Goal: Information Seeking & Learning: Learn about a topic

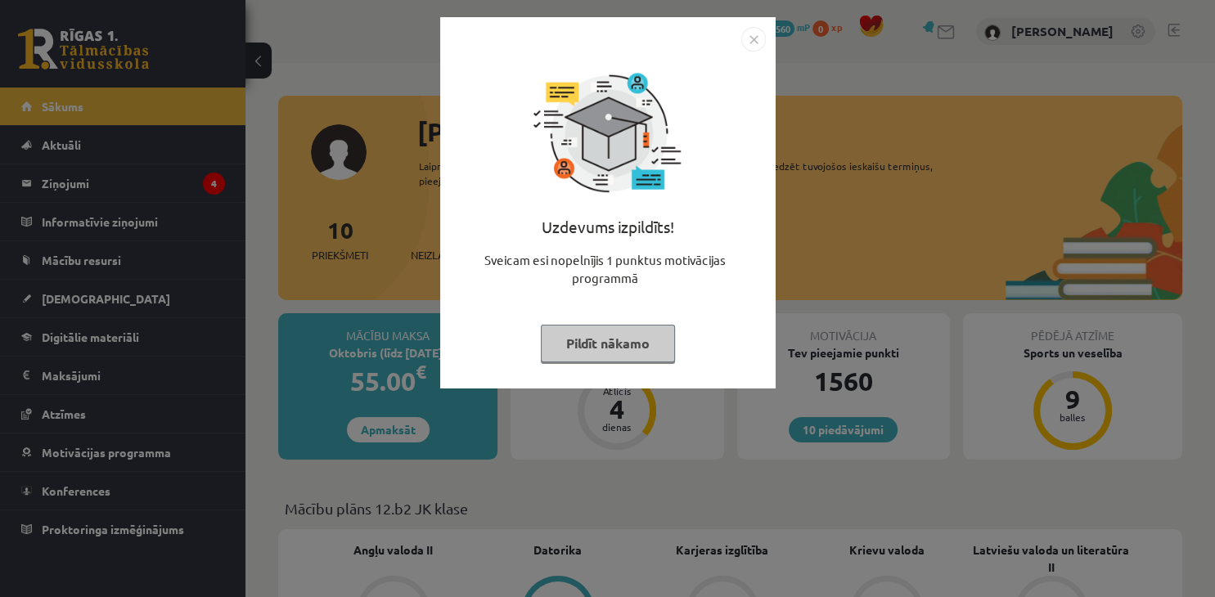
click at [630, 339] on button "Pildīt nākamo" at bounding box center [608, 344] width 134 height 38
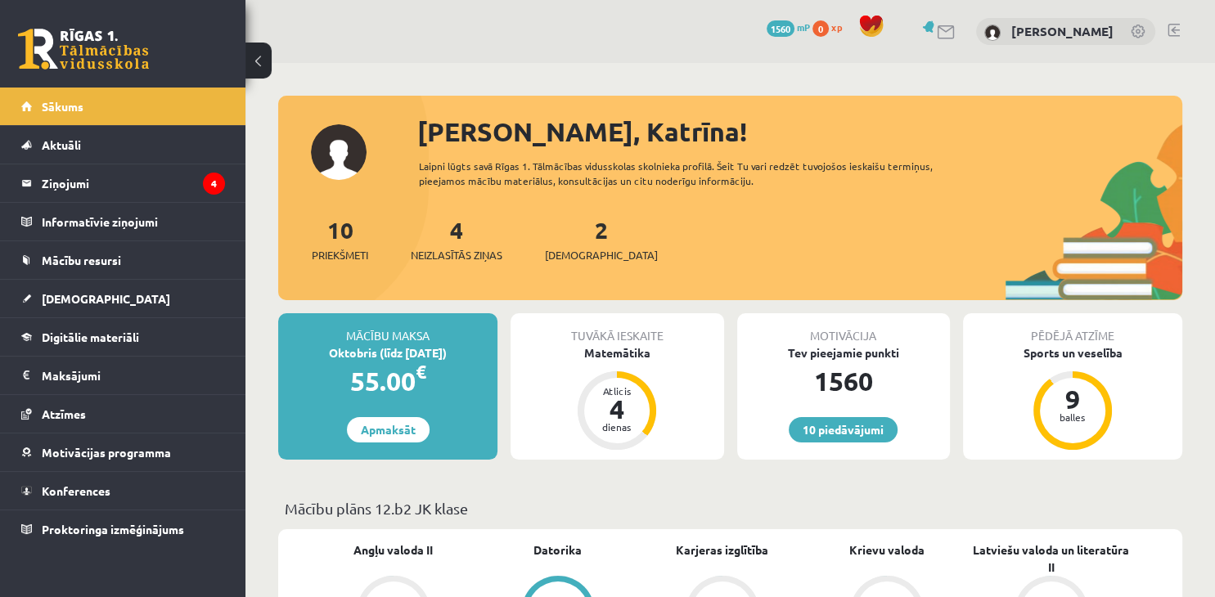
scroll to position [17, 0]
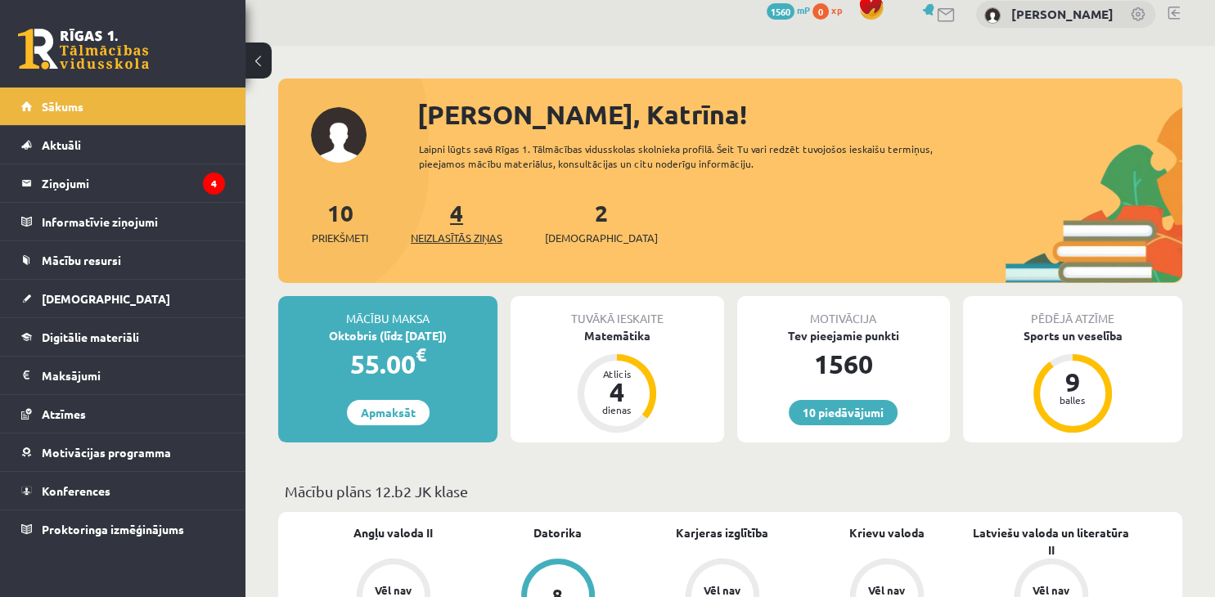
click at [454, 211] on link "4 Neizlasītās ziņas" at bounding box center [457, 222] width 92 height 48
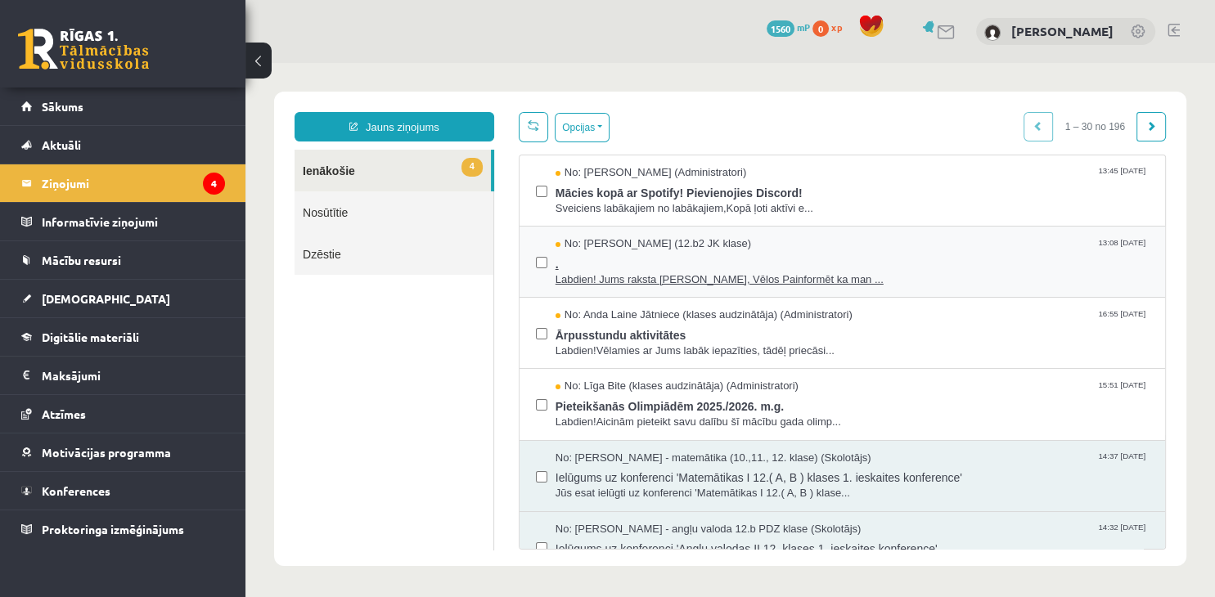
click at [655, 283] on span "Labdien! Jums raksta Leons Laikovskis, Vēlos Painformēt ka man ..." at bounding box center [852, 281] width 593 height 16
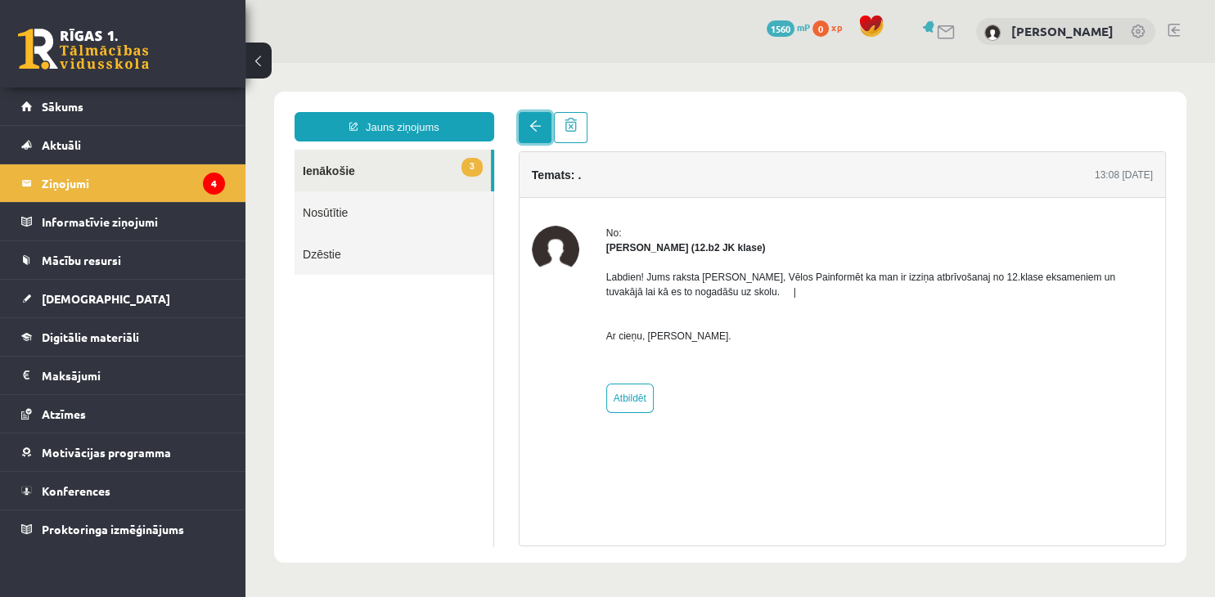
click at [538, 133] on link at bounding box center [535, 127] width 33 height 31
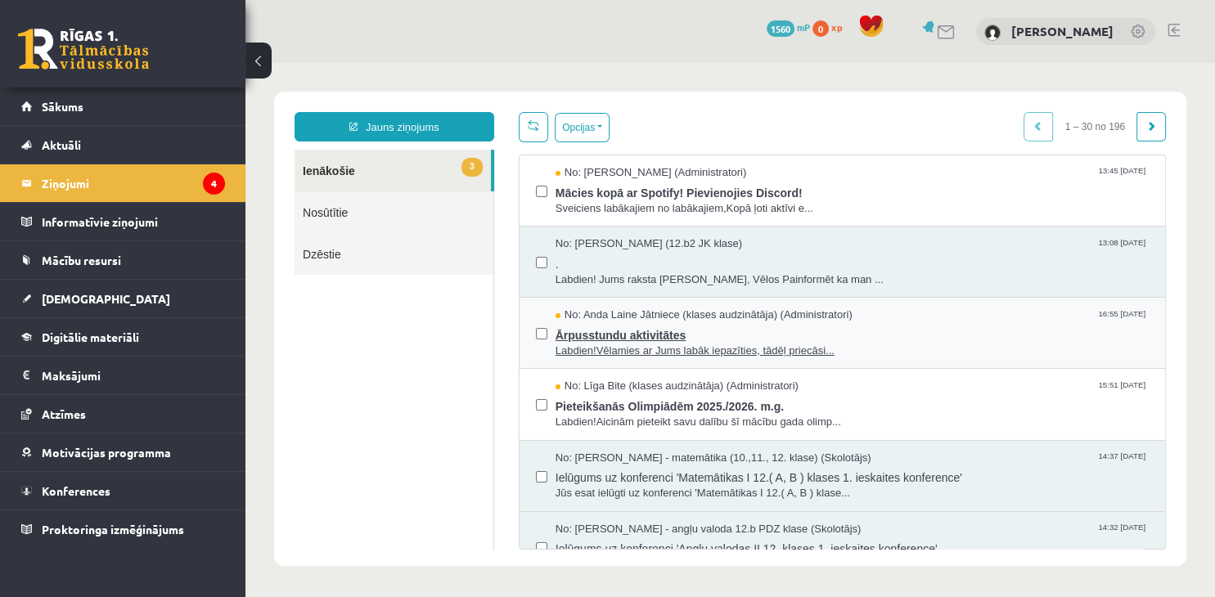
click at [622, 341] on span "Ārpusstundu aktivitātes" at bounding box center [852, 333] width 593 height 20
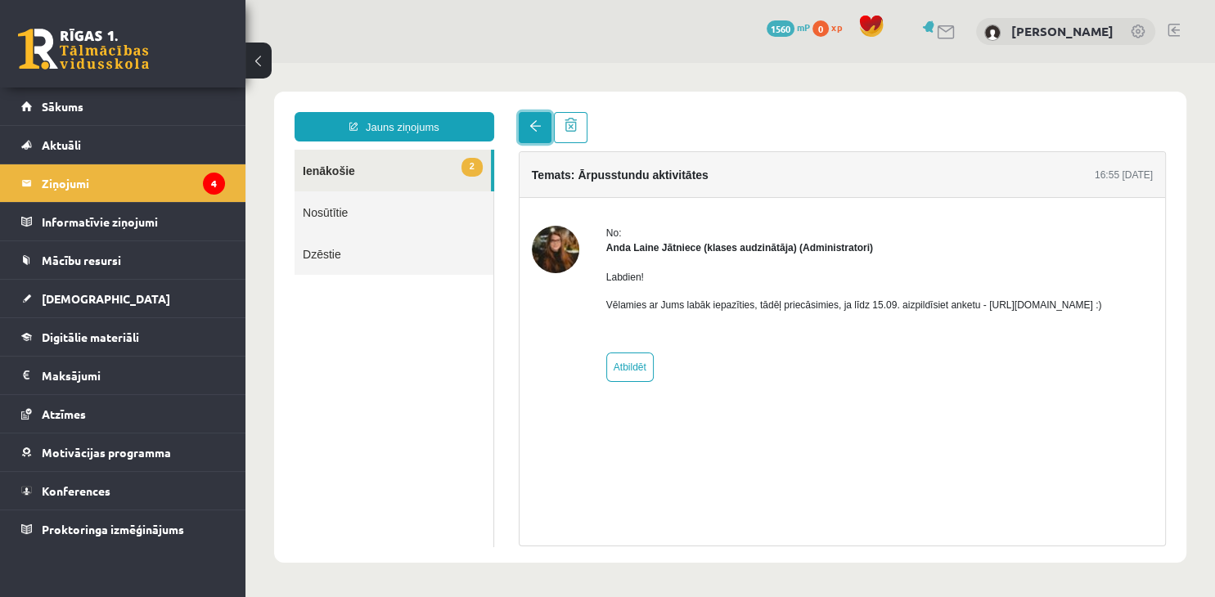
click at [524, 119] on link at bounding box center [535, 127] width 33 height 31
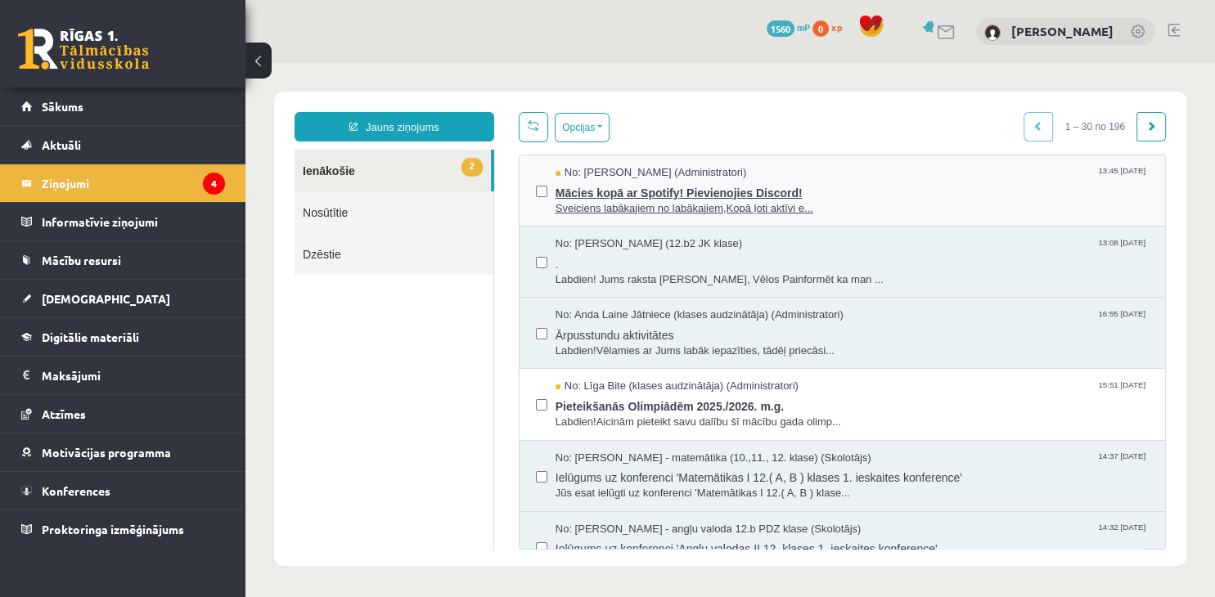
click at [672, 202] on span "Sveiciens labākajiem no labākajiem,Kopā ļoti aktīvi e..." at bounding box center [852, 209] width 593 height 16
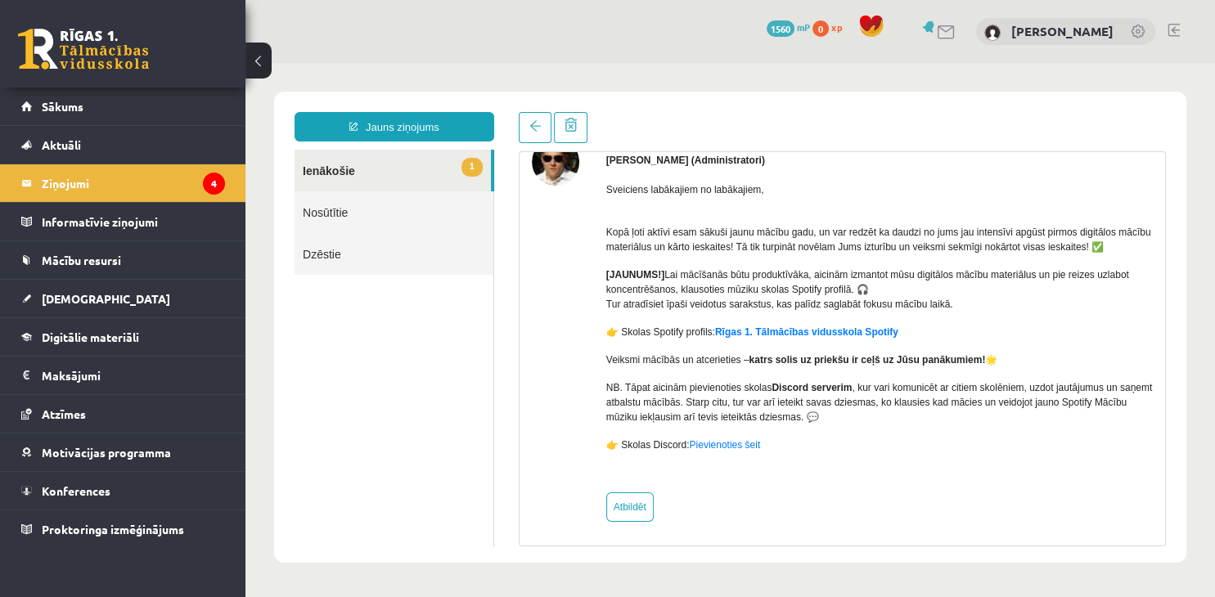
scroll to position [90, 0]
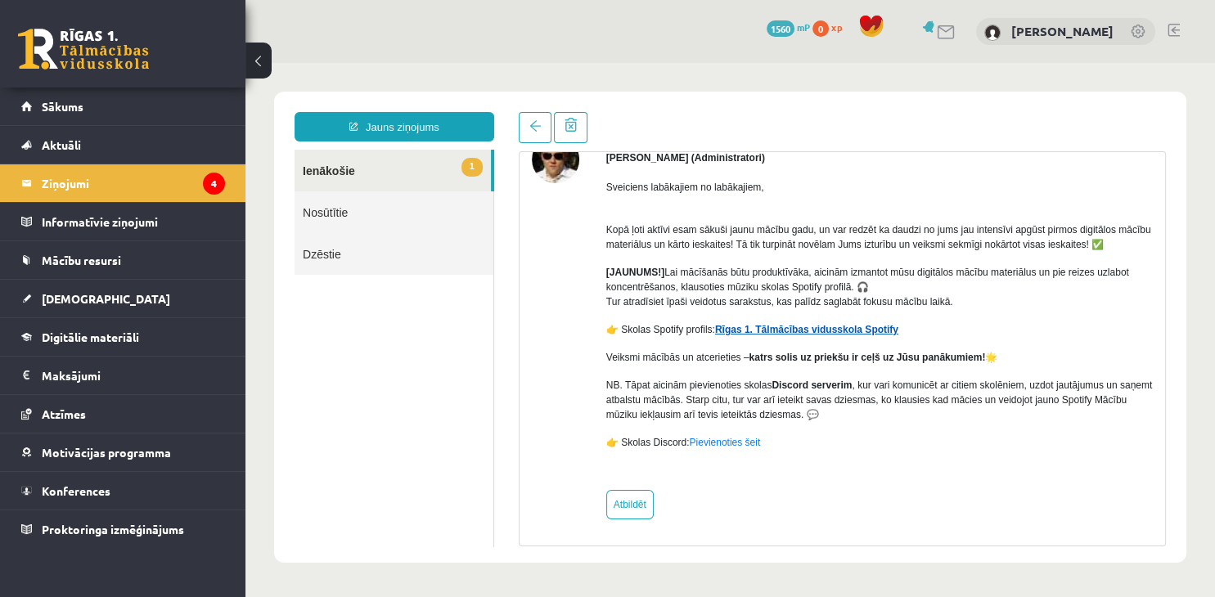
click at [813, 331] on link "Rīgas 1. Tālmācības vidusskola Spotify" at bounding box center [806, 329] width 183 height 11
click at [538, 124] on span at bounding box center [534, 125] width 11 height 11
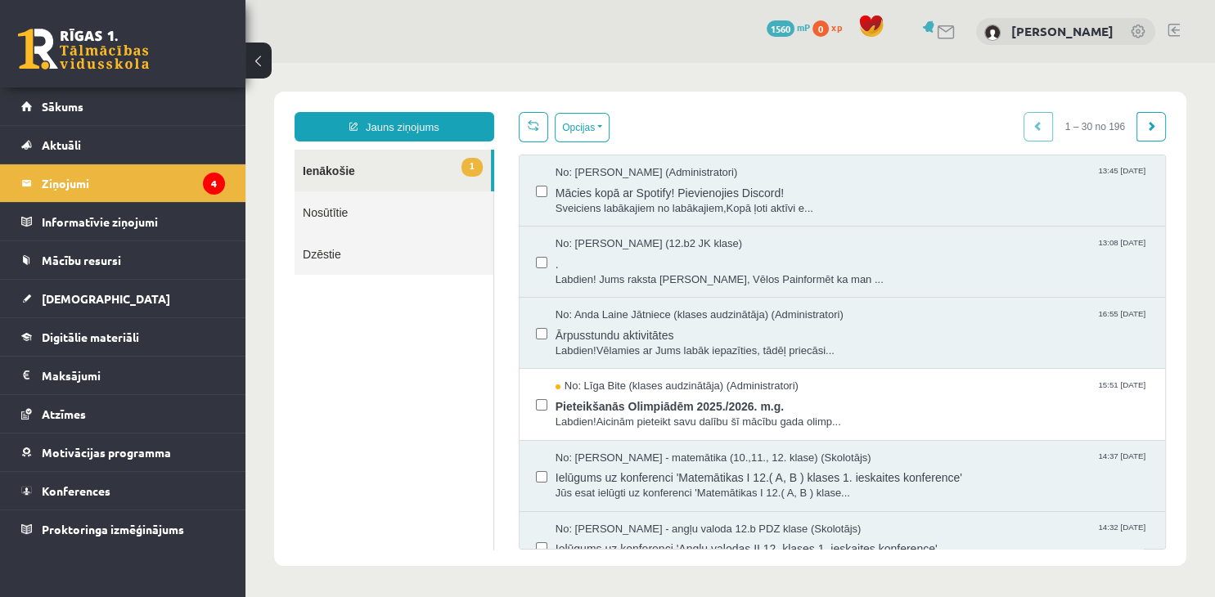
scroll to position [0, 0]
click at [689, 344] on span "Labdien!Vēlamies ar Jums labāk iepazīties, tādēļ priecāsi..." at bounding box center [852, 352] width 593 height 16
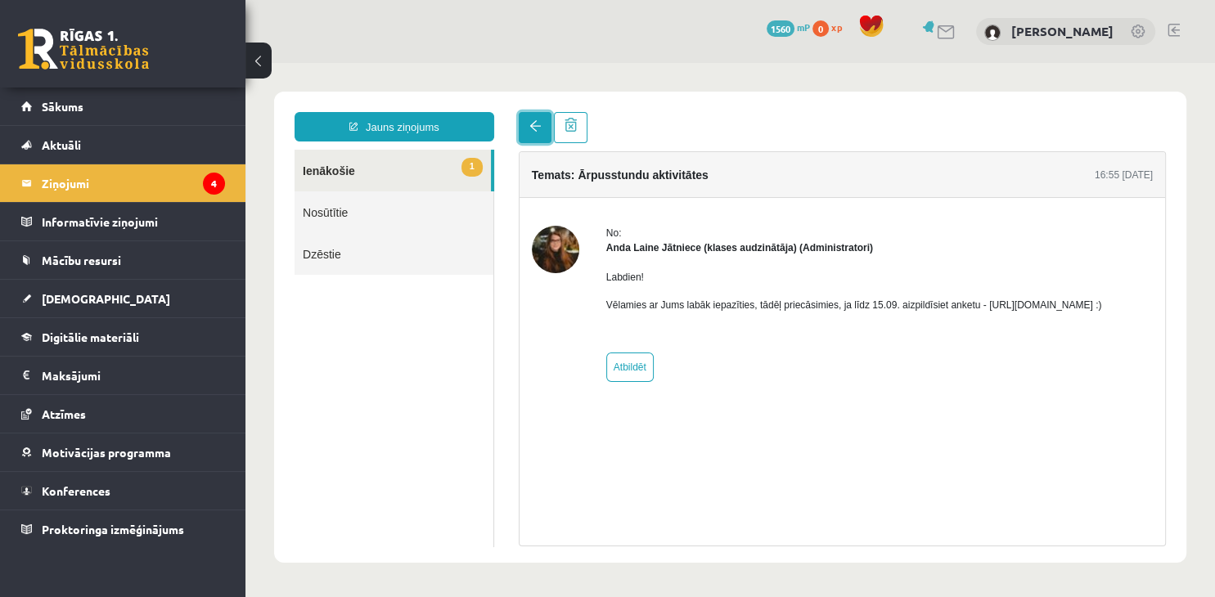
click at [525, 123] on link at bounding box center [535, 127] width 33 height 31
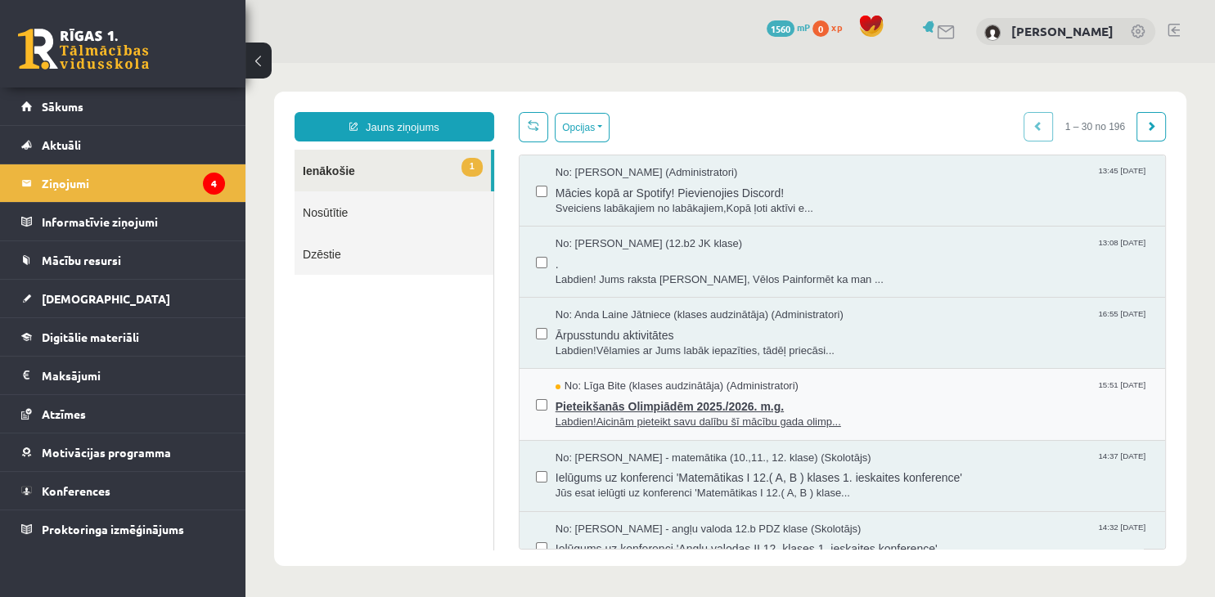
click at [670, 399] on span "Pieteikšanās Olimpiādēm 2025./2026. m.g." at bounding box center [852, 404] width 593 height 20
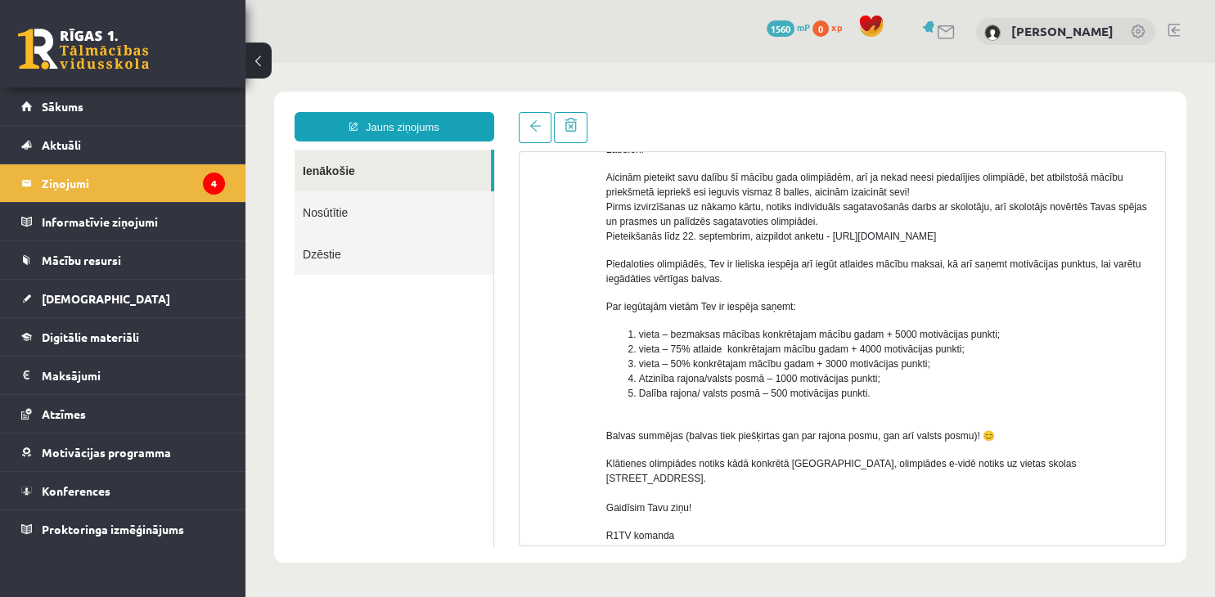
scroll to position [119, 0]
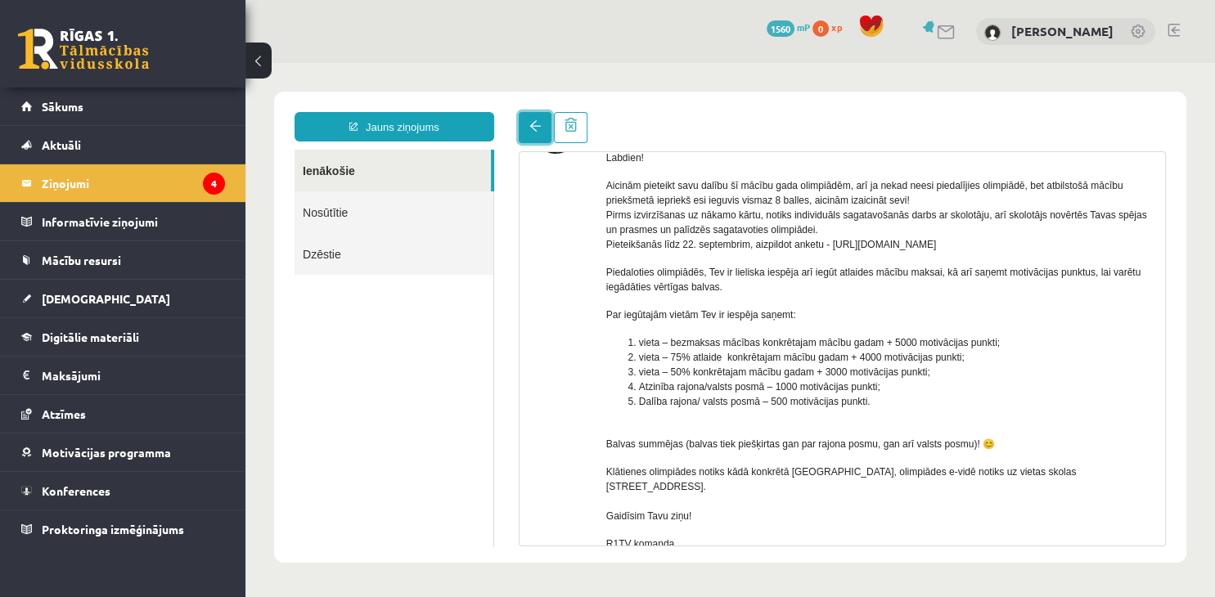
click at [528, 134] on link at bounding box center [535, 127] width 33 height 31
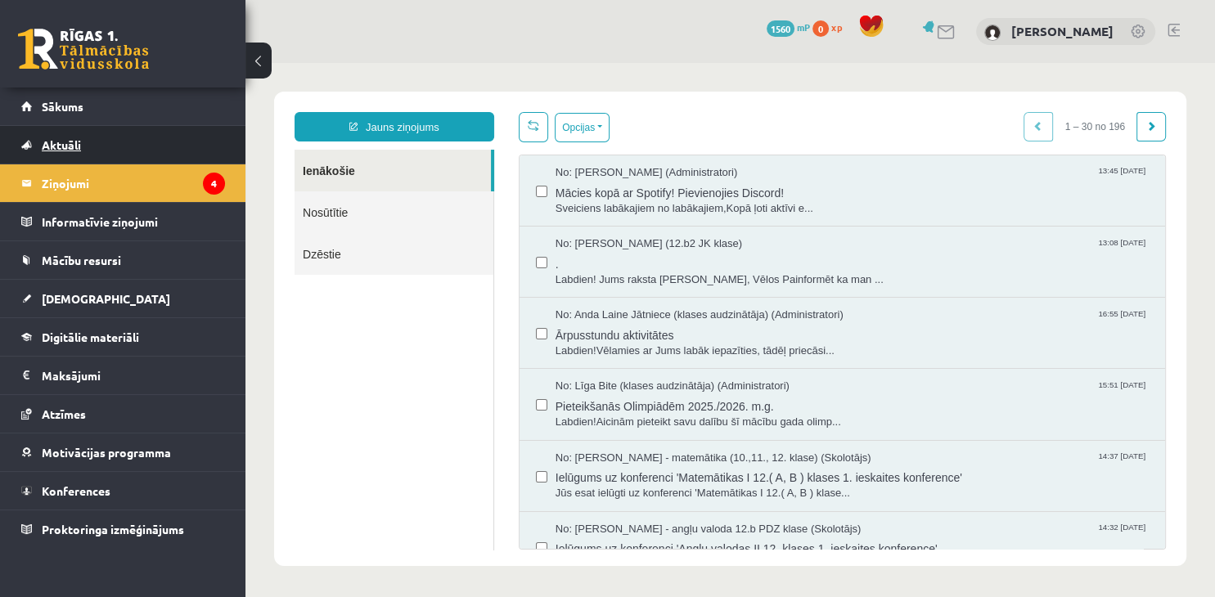
scroll to position [0, 0]
click at [109, 146] on link "Aktuāli" at bounding box center [123, 145] width 204 height 38
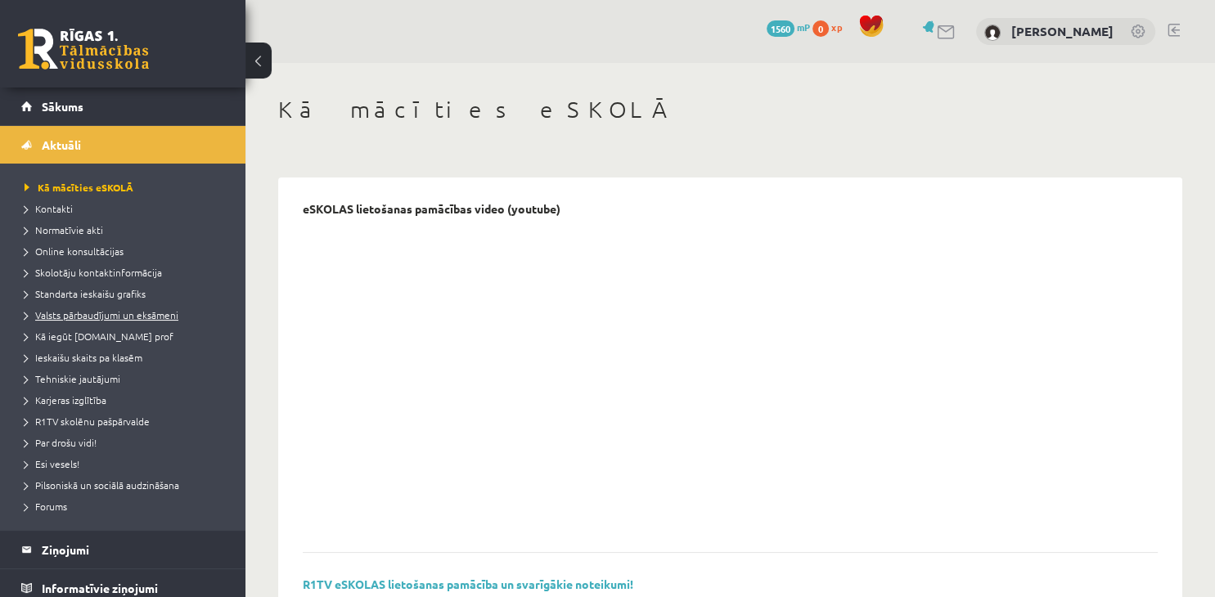
click at [119, 322] on link "Valsts pārbaudījumi un eksāmeni" at bounding box center [127, 315] width 205 height 15
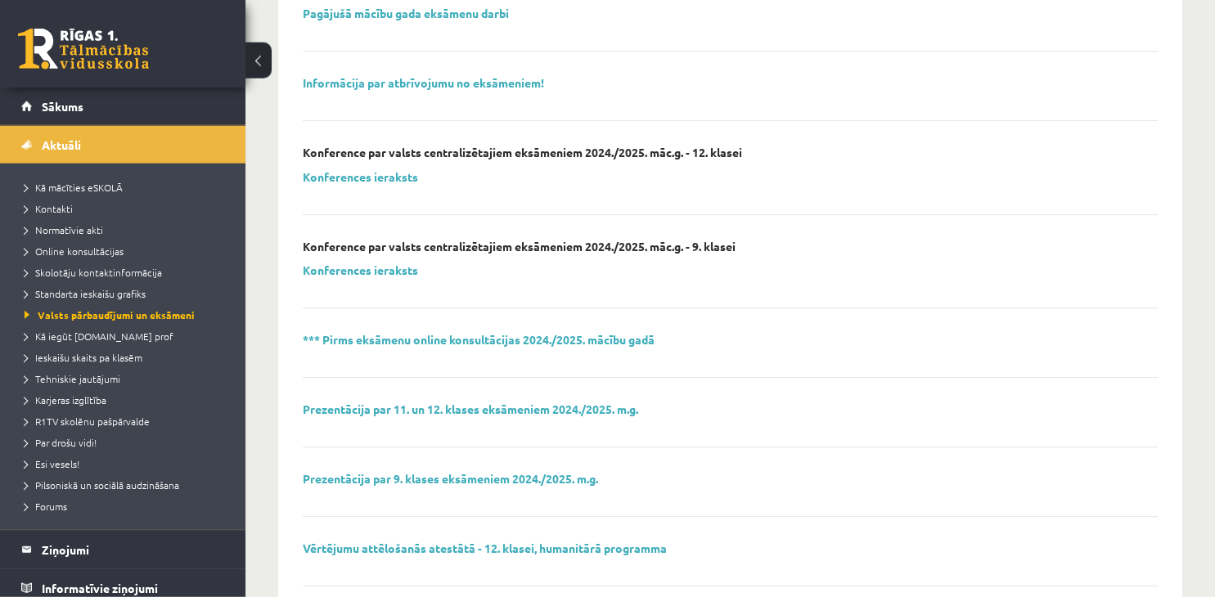
scroll to position [390, 0]
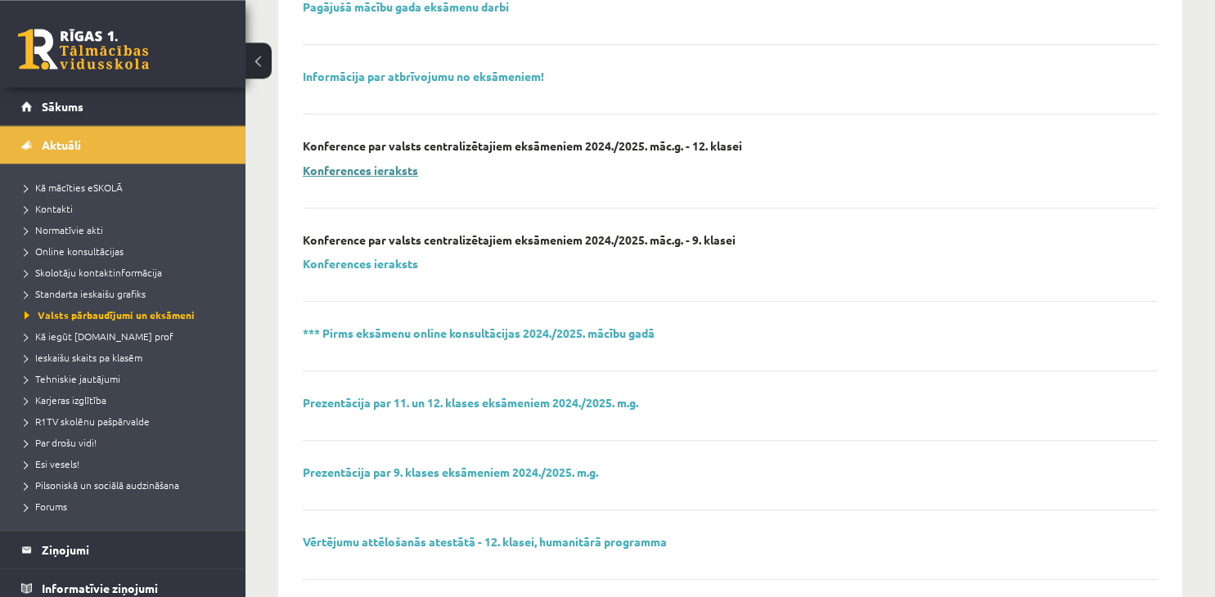
click at [382, 170] on link "Konferences ieraksts" at bounding box center [360, 170] width 115 height 15
